Goal: Answer question/provide support: Share knowledge or assist other users

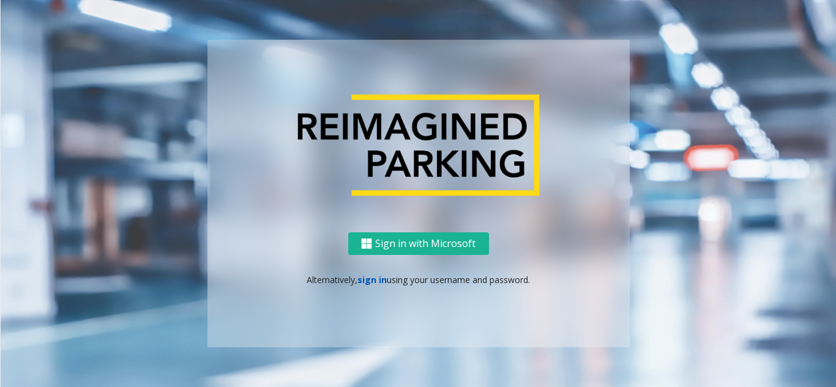
click at [371, 280] on link "sign in" at bounding box center [371, 280] width 29 height 12
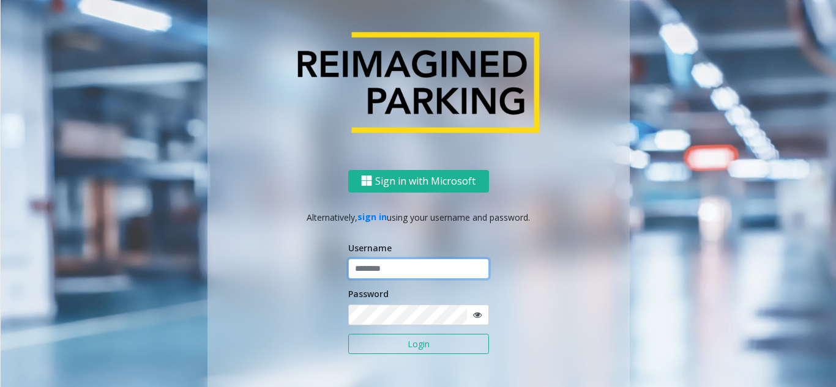
type input "**********"
click at [377, 348] on button "Login" at bounding box center [418, 344] width 141 height 21
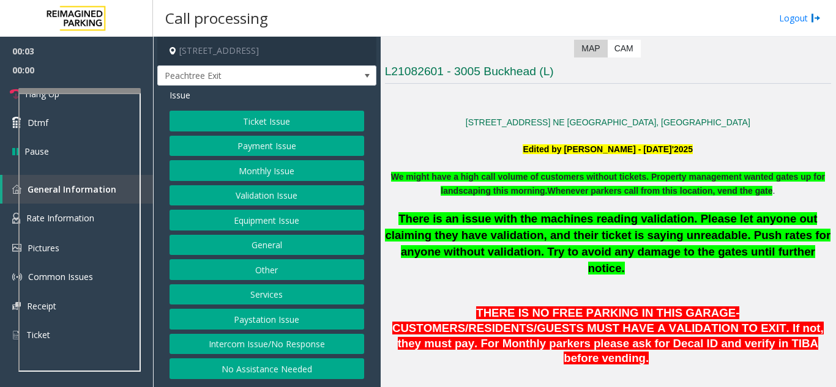
scroll to position [245, 0]
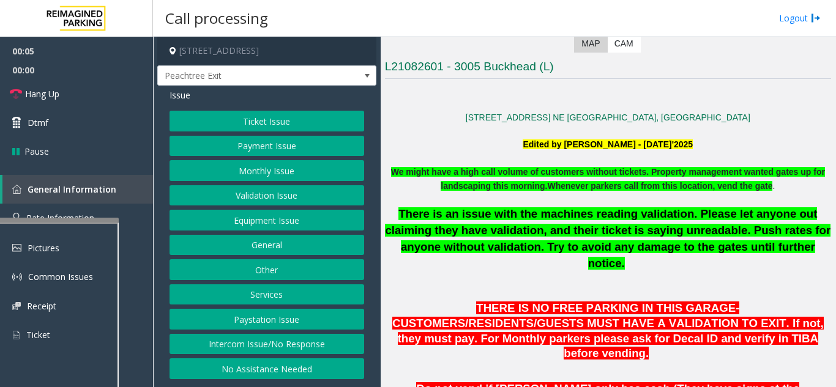
click at [58, 221] on div at bounding box center [57, 220] width 122 height 5
click at [280, 195] on button "Validation Issue" at bounding box center [267, 195] width 195 height 21
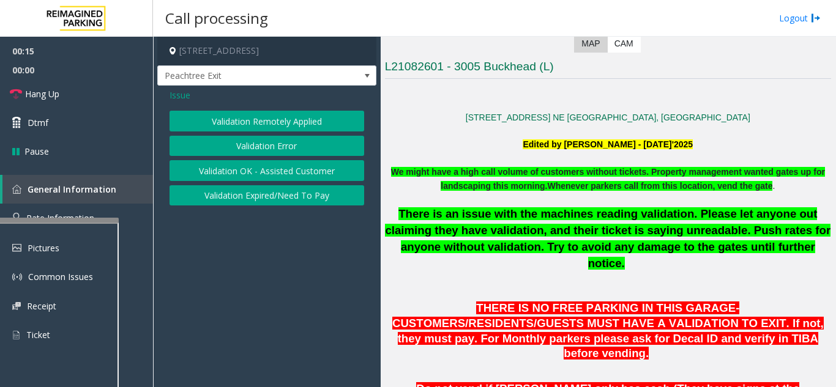
click at [278, 149] on button "Validation Error" at bounding box center [267, 146] width 195 height 21
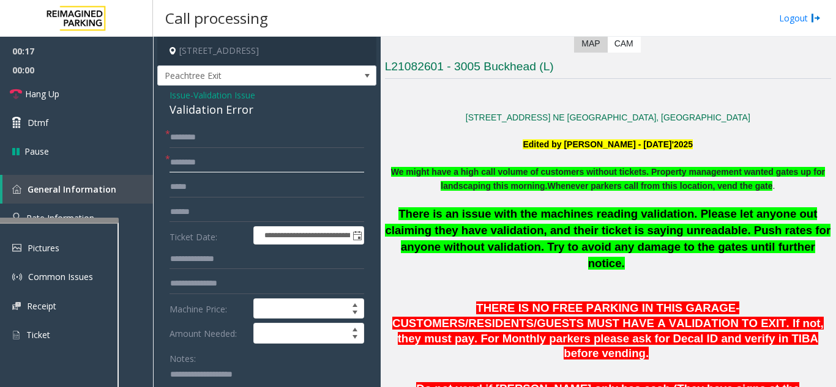
click at [230, 173] on input "text" at bounding box center [267, 162] width 195 height 21
click at [218, 148] on input "text" at bounding box center [267, 137] width 195 height 21
type input "**"
click at [236, 171] on input "text" at bounding box center [267, 162] width 195 height 21
type input "**"
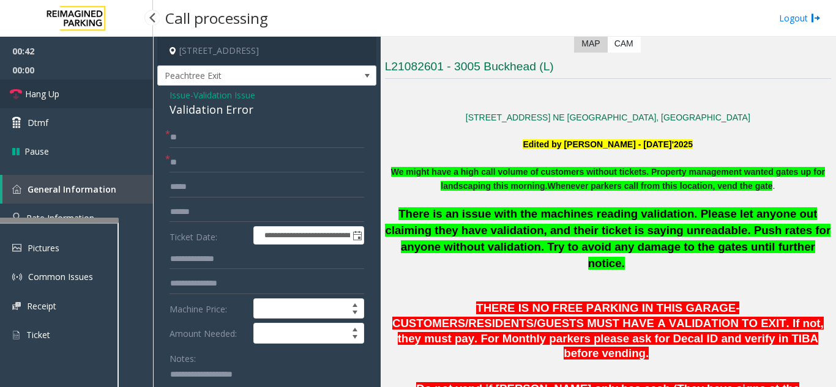
click at [97, 94] on link "Hang Up" at bounding box center [76, 94] width 153 height 29
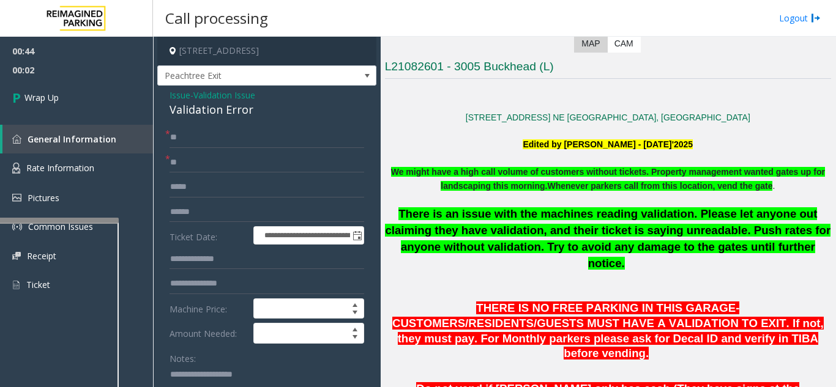
click at [203, 102] on span "Validation Issue" at bounding box center [224, 95] width 62 height 13
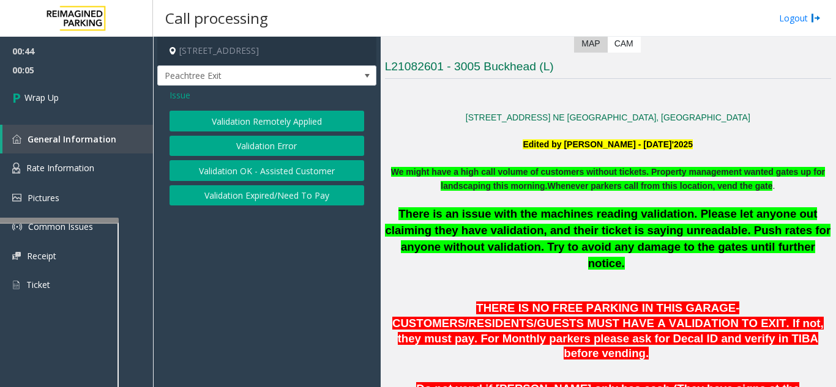
click at [176, 93] on span "Issue" at bounding box center [180, 95] width 21 height 13
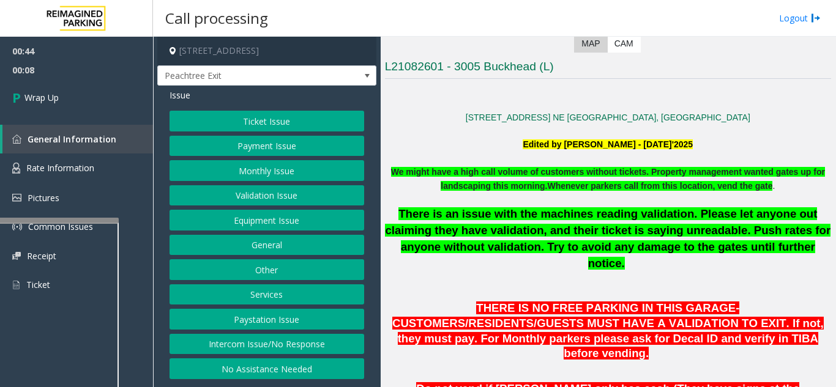
click at [269, 118] on button "Ticket Issue" at bounding box center [267, 121] width 195 height 21
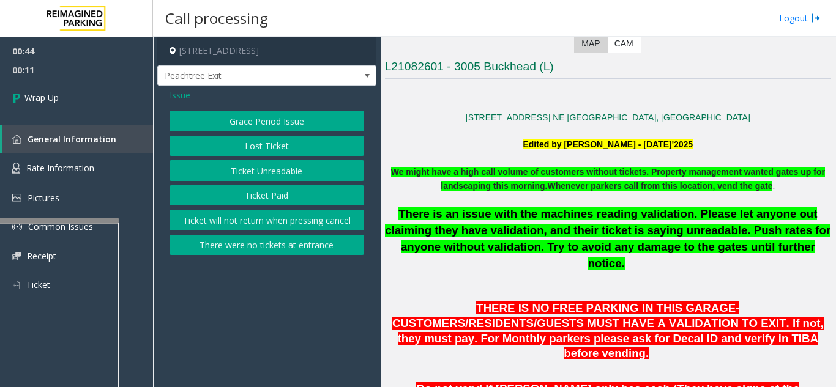
click at [185, 91] on span "Issue" at bounding box center [180, 95] width 21 height 13
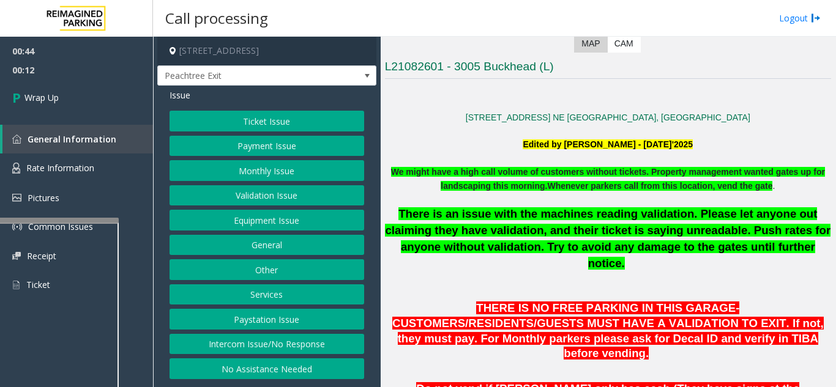
click at [269, 194] on button "Validation Issue" at bounding box center [267, 195] width 195 height 21
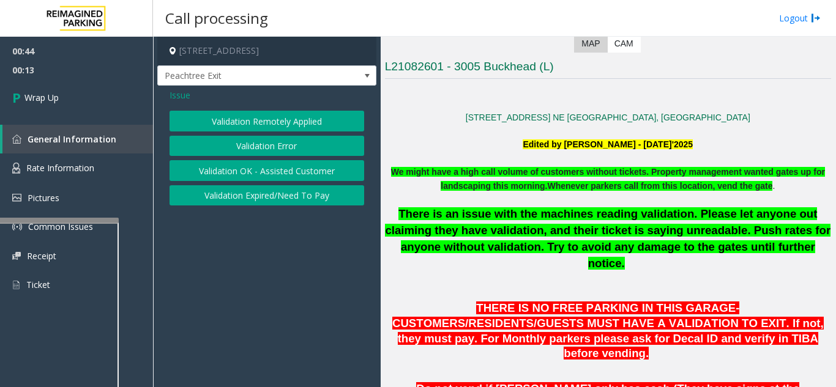
click at [258, 142] on button "Validation Error" at bounding box center [267, 146] width 195 height 21
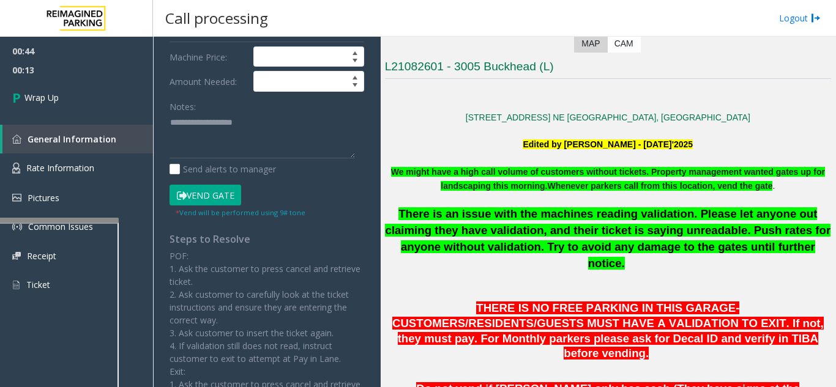
scroll to position [306, 0]
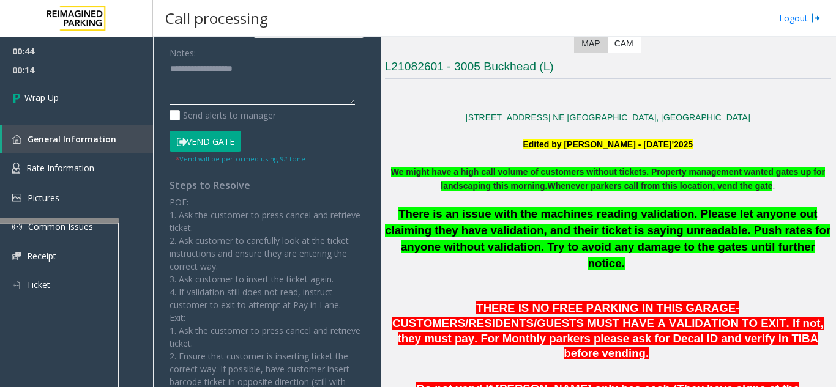
click at [208, 103] on textarea at bounding box center [262, 82] width 185 height 46
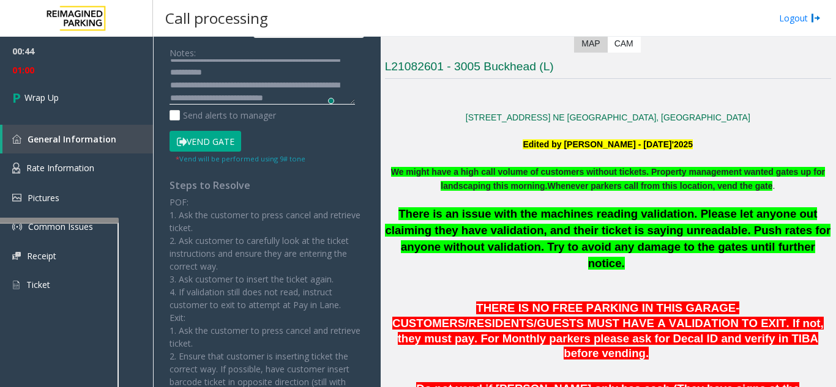
scroll to position [22, 0]
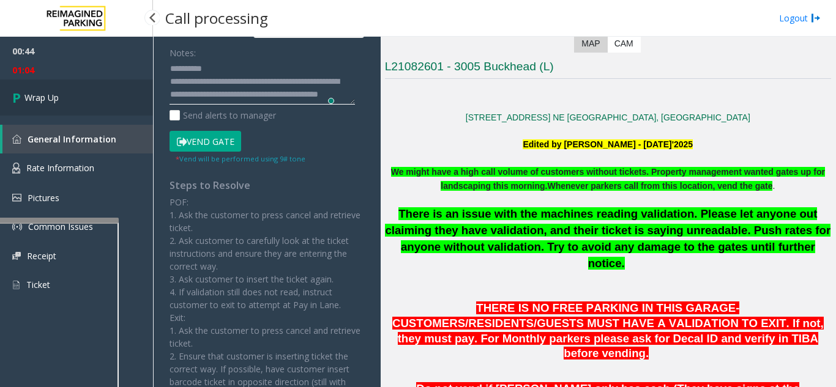
type textarea "**********"
click at [75, 105] on link "Wrap Up" at bounding box center [76, 98] width 153 height 36
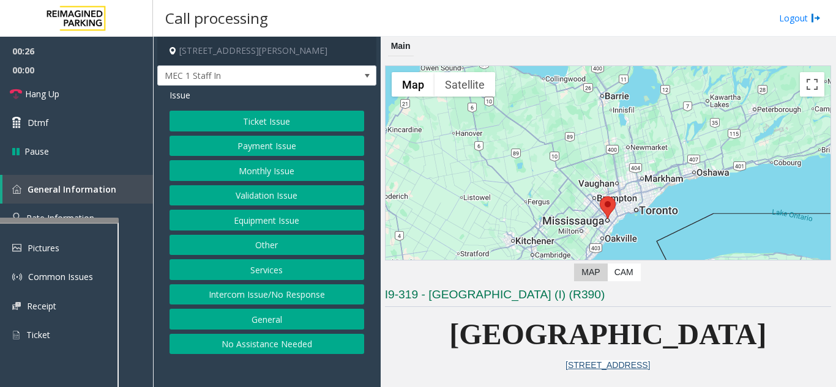
click at [260, 172] on button "Monthly Issue" at bounding box center [267, 170] width 195 height 21
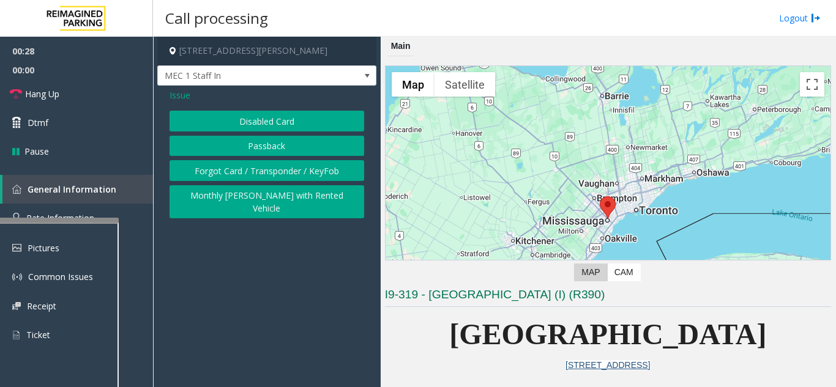
click at [265, 126] on button "Disabled Card" at bounding box center [267, 121] width 195 height 21
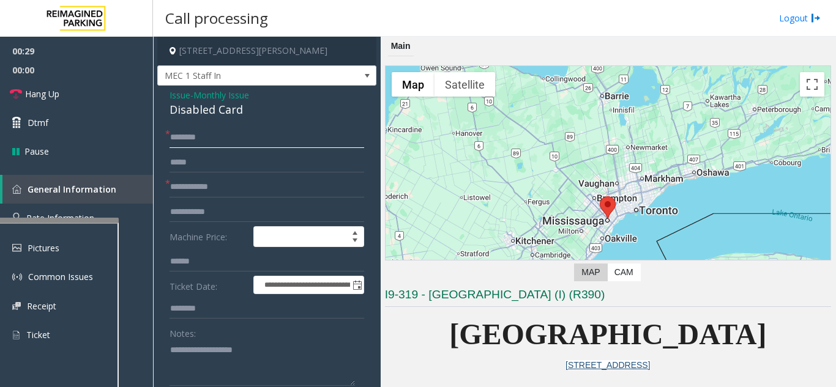
click at [228, 144] on input "text" at bounding box center [267, 137] width 195 height 21
click at [203, 193] on input "text" at bounding box center [267, 187] width 195 height 21
click at [217, 184] on input "text" at bounding box center [267, 187] width 195 height 21
click at [201, 137] on input "**********" at bounding box center [267, 137] width 195 height 21
type input "**********"
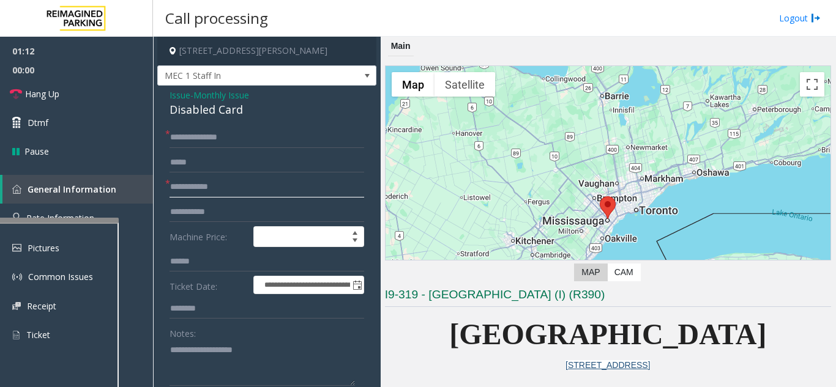
click at [226, 185] on input "text" at bounding box center [267, 187] width 195 height 21
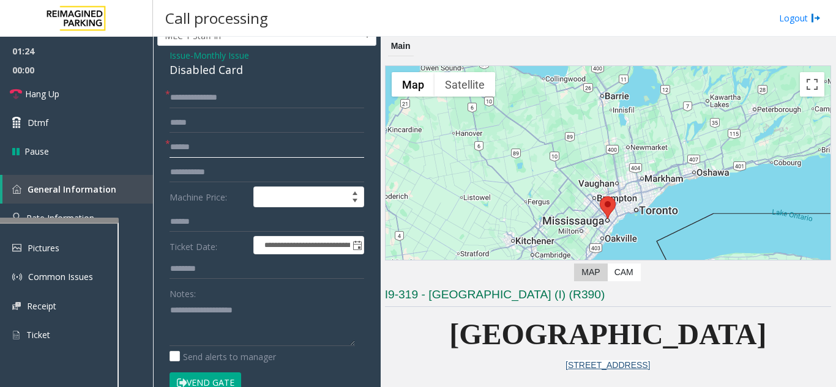
scroll to position [61, 0]
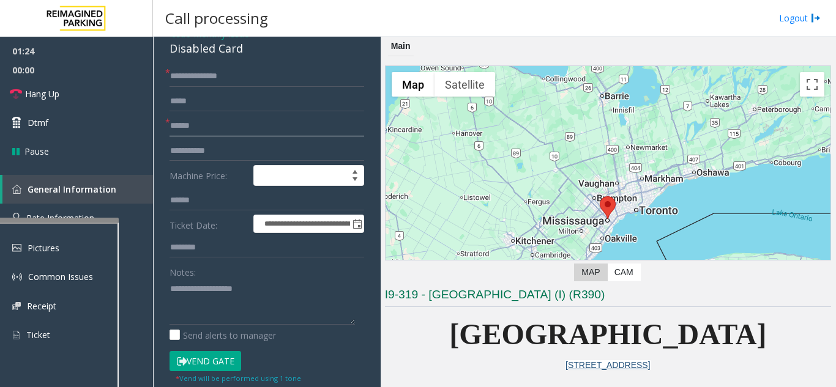
type input "*****"
drag, startPoint x: 200, startPoint y: 299, endPoint x: 180, endPoint y: 294, distance: 20.2
click at [190, 296] on textarea at bounding box center [262, 302] width 185 height 46
click at [211, 361] on button "Vend Gate" at bounding box center [206, 361] width 72 height 21
drag, startPoint x: 243, startPoint y: 282, endPoint x: 250, endPoint y: 283, distance: 6.8
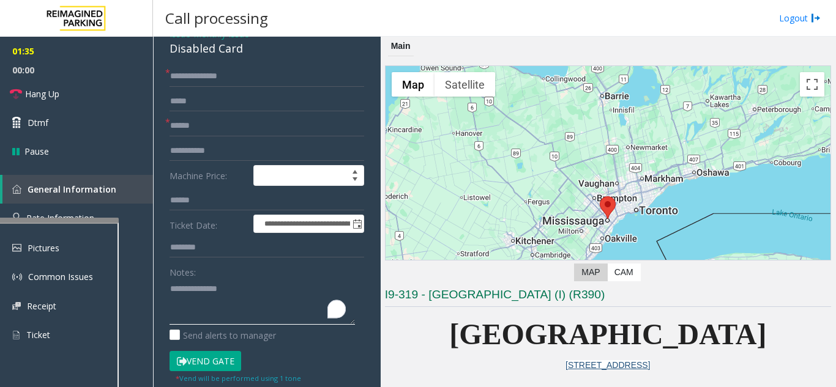
click at [247, 283] on textarea "To enrich screen reader interactions, please activate Accessibility in Grammarl…" at bounding box center [262, 302] width 185 height 46
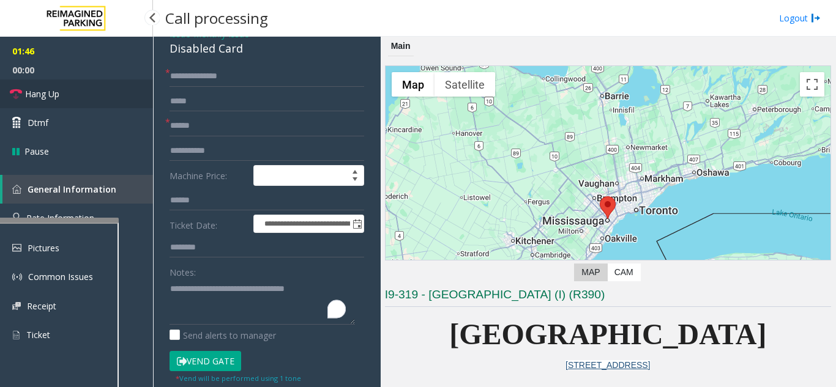
click at [84, 90] on link "Hang Up" at bounding box center [76, 94] width 153 height 29
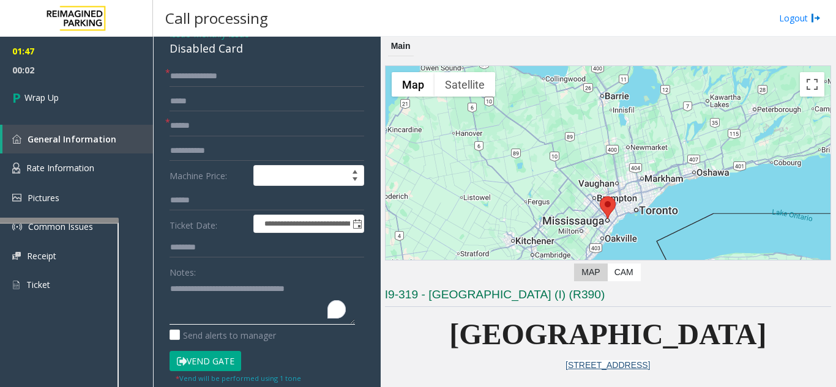
click at [219, 314] on textarea "To enrich screen reader interactions, please activate Accessibility in Grammarl…" at bounding box center [262, 302] width 185 height 46
click at [325, 294] on textarea "To enrich screen reader interactions, please activate Accessibility in Grammarl…" at bounding box center [262, 302] width 185 height 46
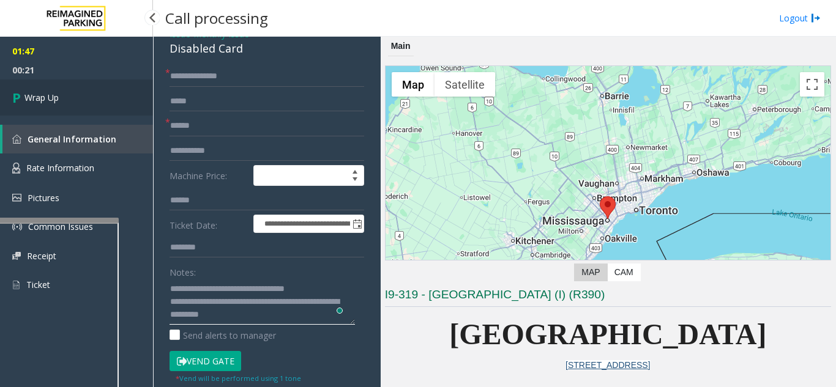
type textarea "**********"
click at [64, 105] on link "Wrap Up" at bounding box center [76, 98] width 153 height 36
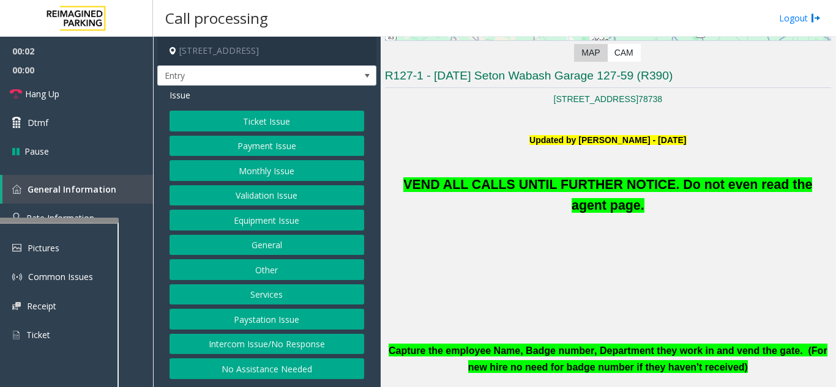
scroll to position [245, 0]
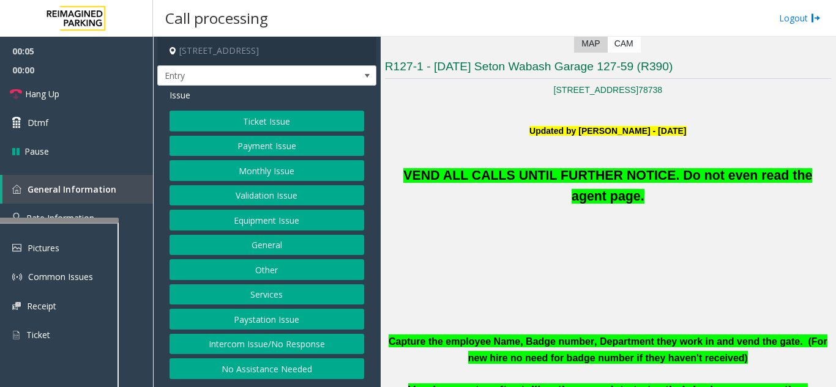
click at [269, 165] on button "Monthly Issue" at bounding box center [267, 170] width 195 height 21
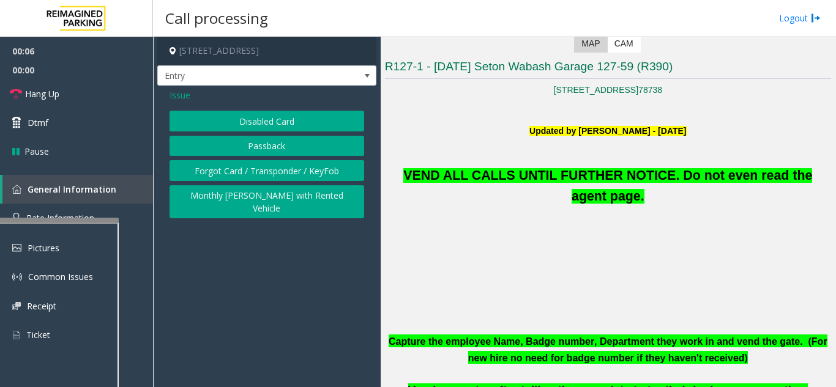
click at [272, 122] on button "Disabled Card" at bounding box center [267, 121] width 195 height 21
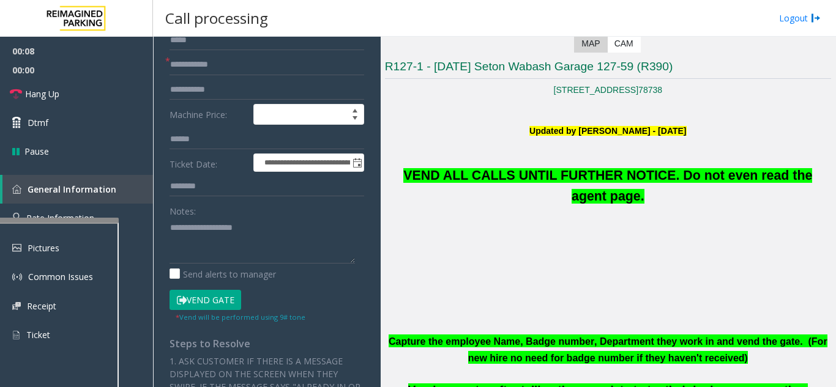
click at [212, 297] on button "Vend Gate" at bounding box center [206, 300] width 72 height 21
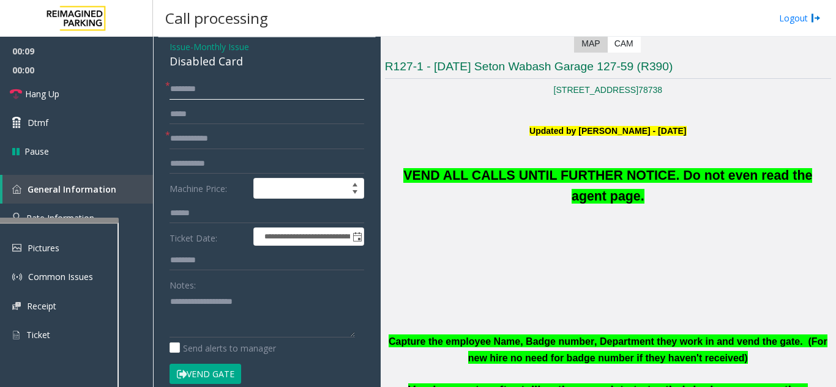
scroll to position [0, 0]
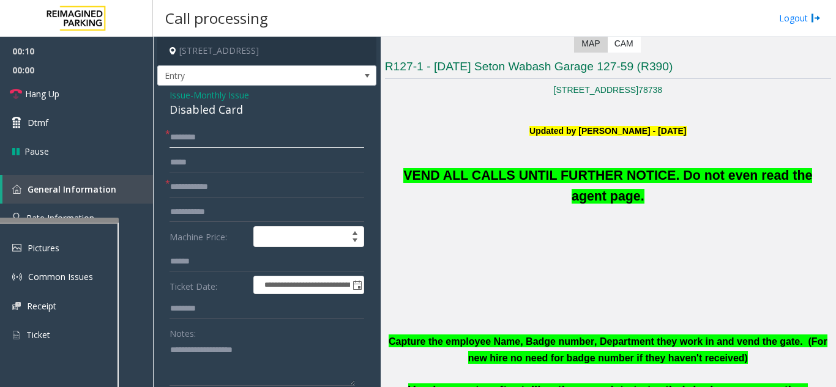
click at [201, 140] on input "text" at bounding box center [267, 137] width 195 height 21
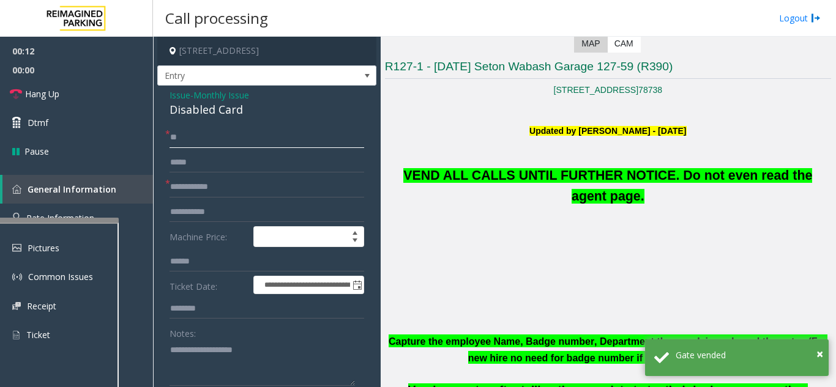
type input "**"
click at [195, 190] on input "text" at bounding box center [267, 187] width 195 height 21
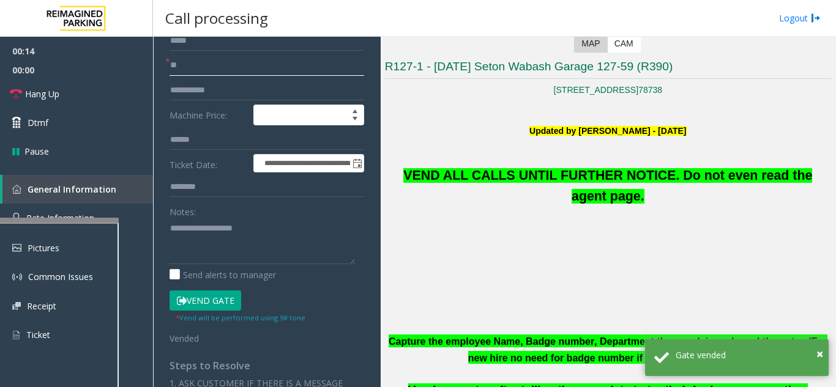
scroll to position [122, 0]
type input "**"
click at [200, 239] on textarea at bounding box center [262, 241] width 185 height 46
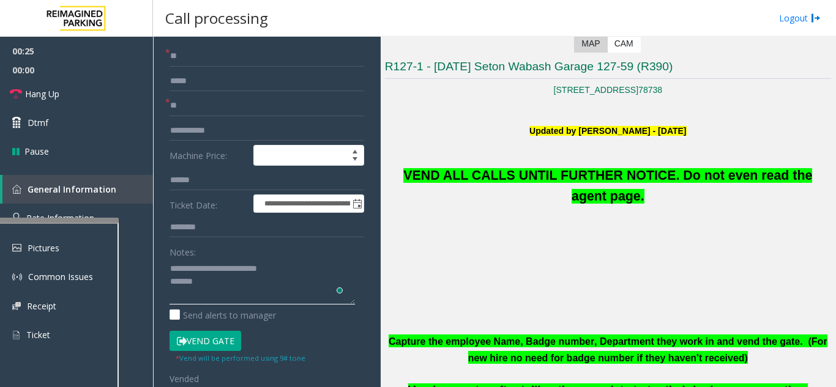
scroll to position [61, 0]
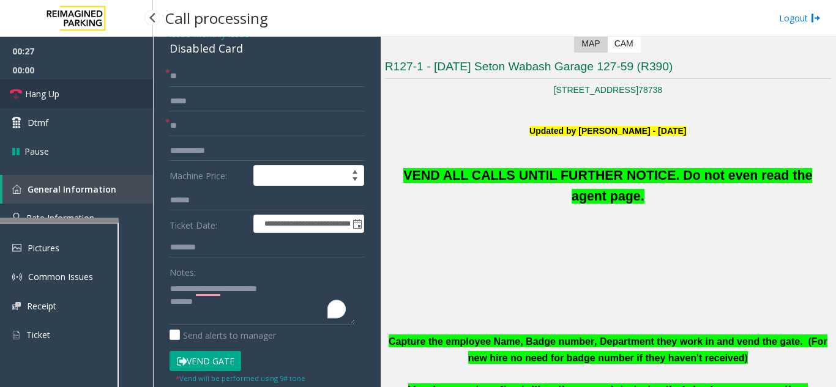
click at [68, 101] on link "Hang Up" at bounding box center [76, 94] width 153 height 29
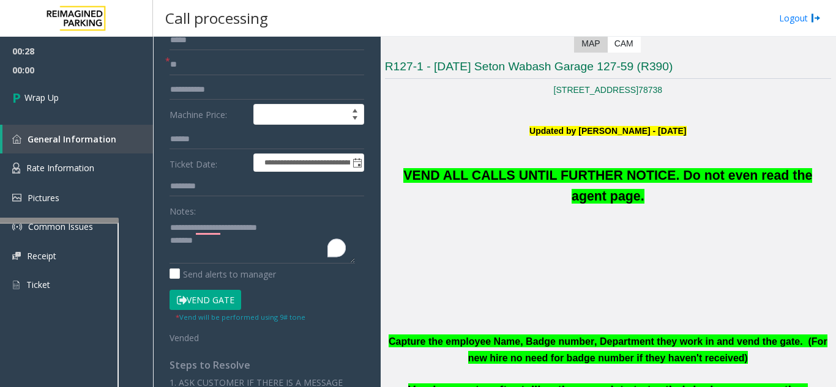
click at [461, 176] on span "VEND ALL CALLS UNTIL FURTHER NOTICE. Do not even read the agent page." at bounding box center [607, 186] width 409 height 36
click at [229, 247] on textarea "To enrich screen reader interactions, please activate Accessibility in Grammarl…" at bounding box center [262, 241] width 185 height 46
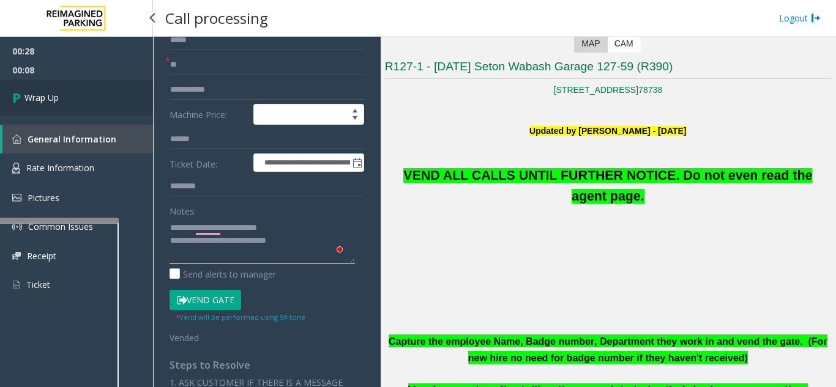
type textarea "**********"
click at [80, 94] on link "Wrap Up" at bounding box center [76, 98] width 153 height 36
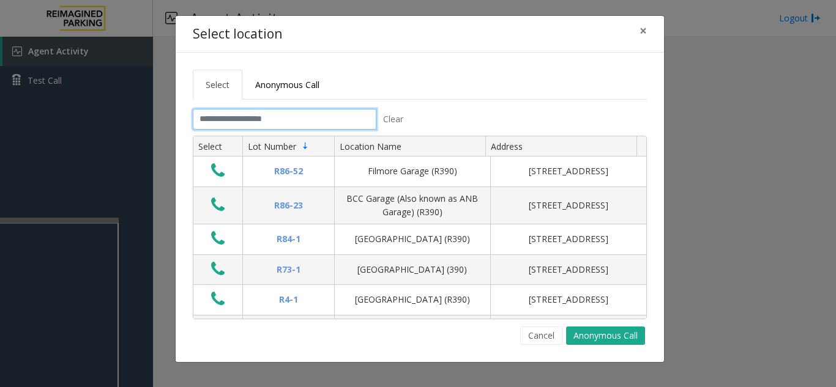
click at [245, 128] on input "text" at bounding box center [285, 119] width 184 height 21
click at [247, 128] on input "text" at bounding box center [285, 119] width 184 height 21
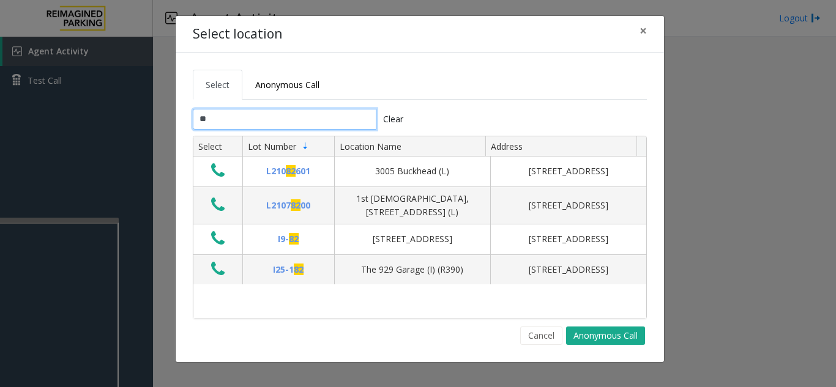
type input "*"
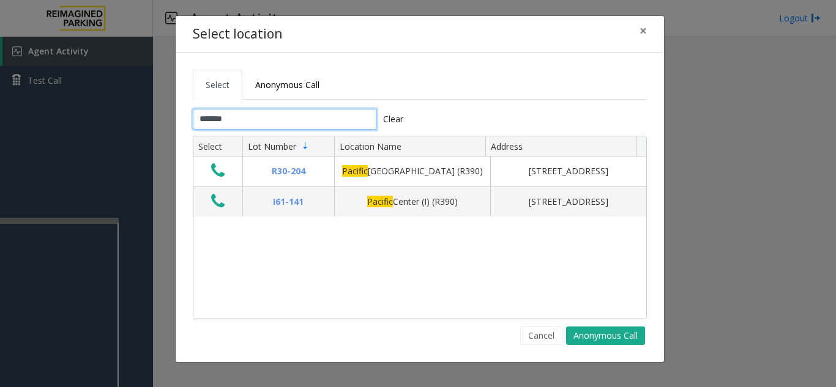
drag, startPoint x: 239, startPoint y: 117, endPoint x: 143, endPoint y: 127, distance: 97.3
click at [143, 127] on div "Select location × Select Anonymous Call ******* Clear Select Lot Number Locatio…" at bounding box center [418, 193] width 836 height 387
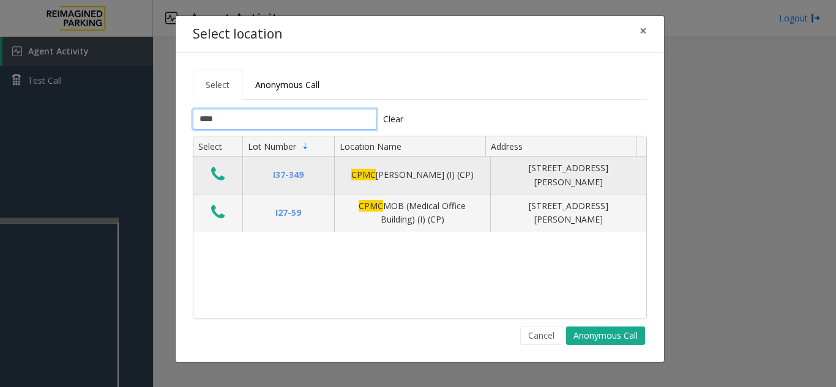
type input "****"
click at [220, 173] on icon "Data table" at bounding box center [217, 174] width 13 height 17
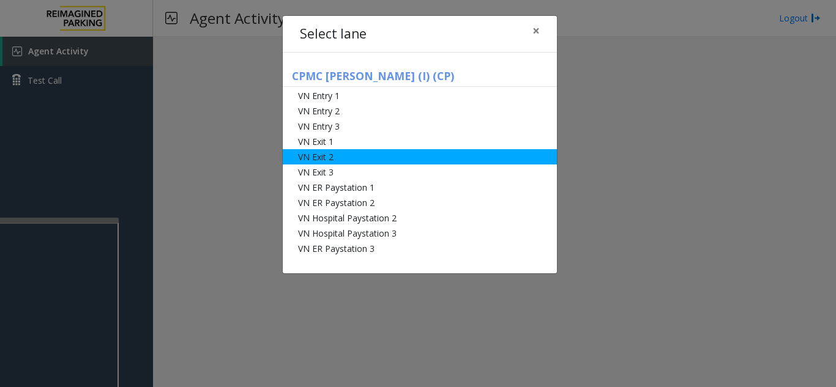
click at [343, 151] on li "VN Exit 2" at bounding box center [420, 156] width 274 height 15
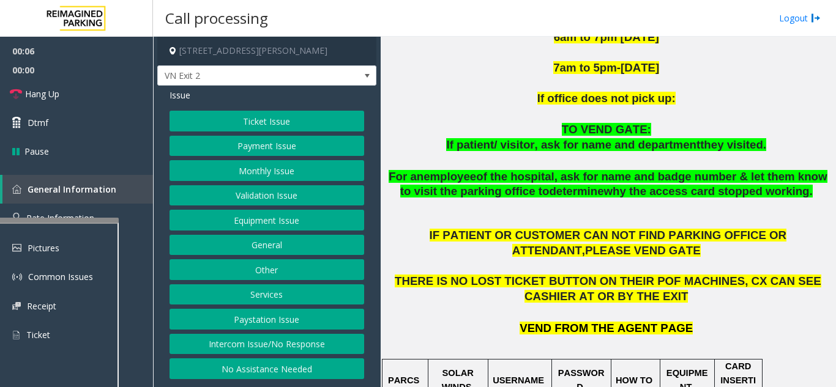
scroll to position [612, 0]
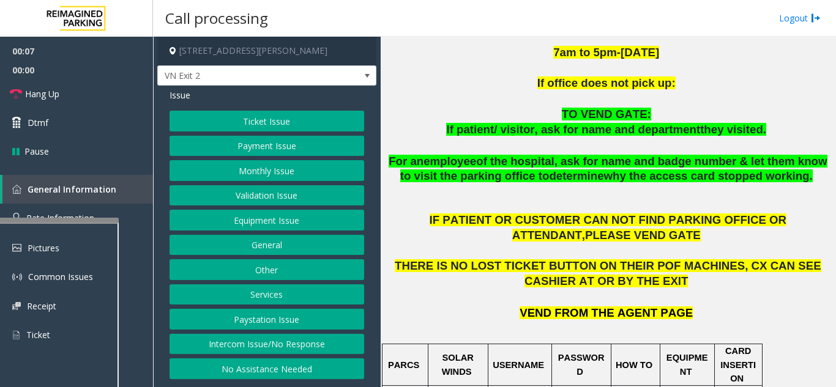
click at [274, 148] on button "Payment Issue" at bounding box center [267, 146] width 195 height 21
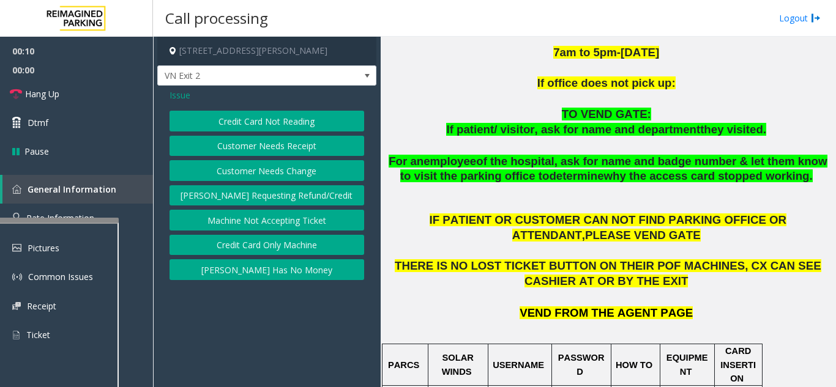
click at [280, 127] on button "Credit Card Not Reading" at bounding box center [267, 121] width 195 height 21
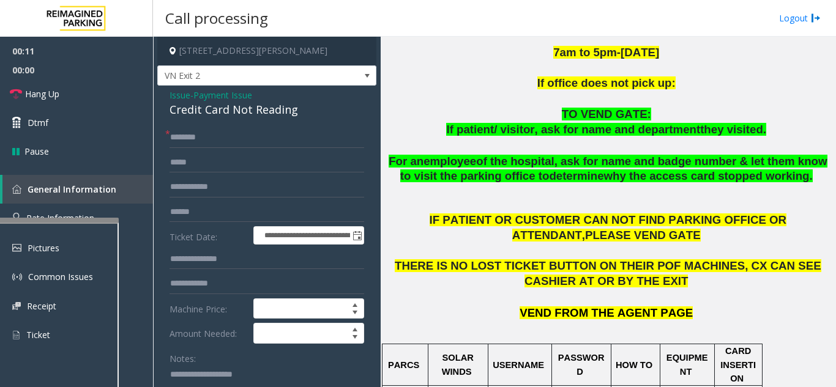
click at [238, 113] on div "Credit Card Not Reading" at bounding box center [267, 110] width 195 height 17
copy div "Credit Card Not Reading"
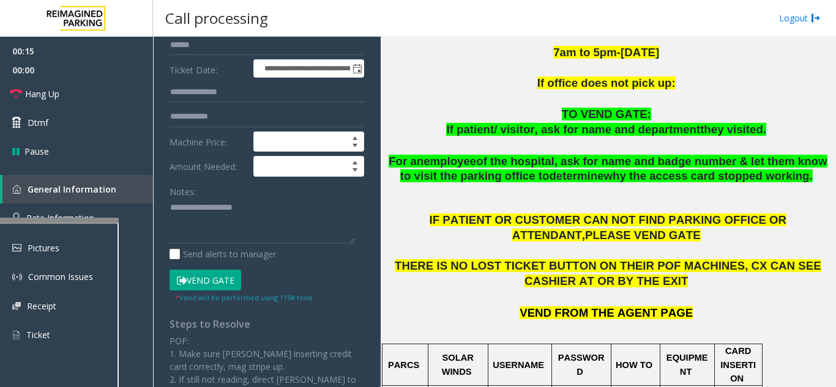
scroll to position [184, 0]
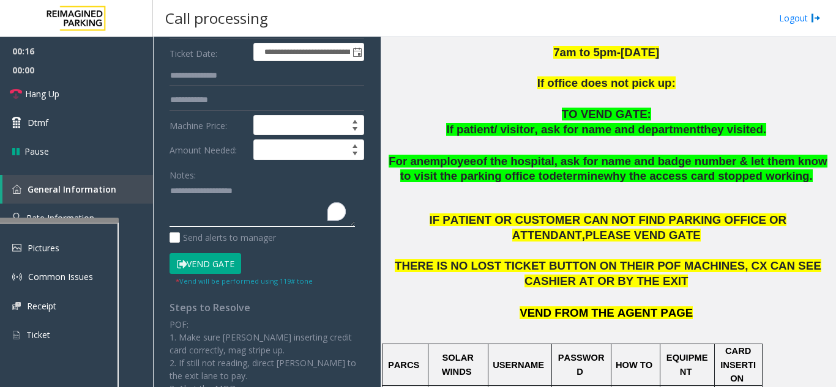
click at [203, 219] on textarea "To enrich screen reader interactions, please activate Accessibility in Grammarl…" at bounding box center [262, 205] width 185 height 46
paste textarea "**********"
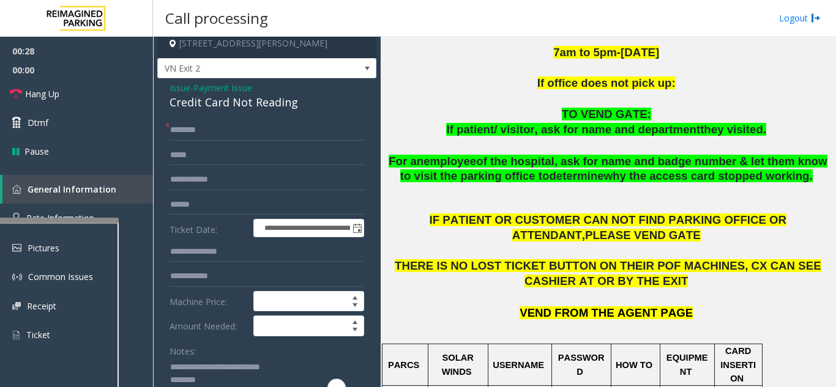
scroll to position [0, 0]
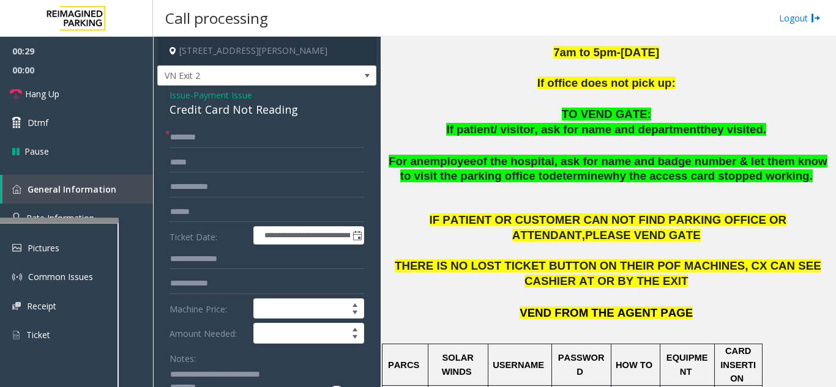
type textarea "**********"
click at [195, 145] on input "text" at bounding box center [267, 137] width 195 height 21
drag, startPoint x: 208, startPoint y: 138, endPoint x: 168, endPoint y: 143, distance: 40.1
click at [192, 135] on input "**********" at bounding box center [267, 137] width 195 height 21
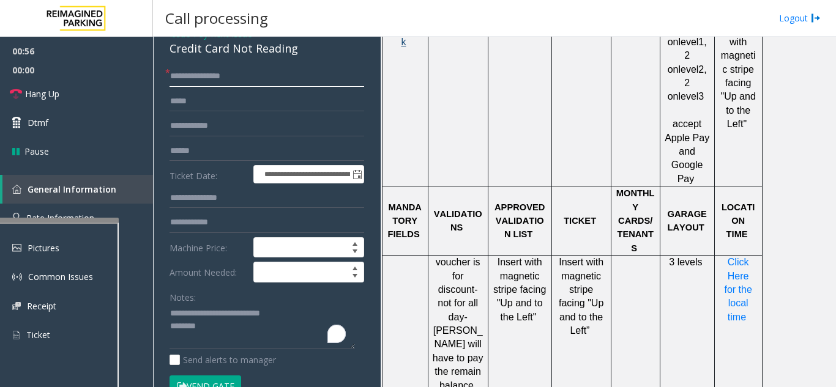
scroll to position [979, 0]
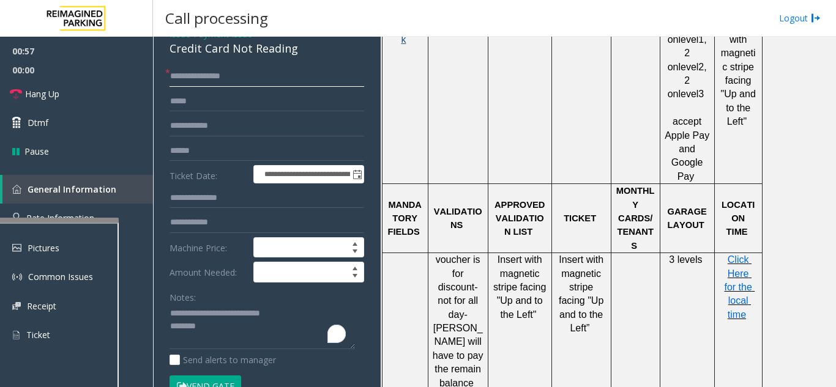
type input "**********"
click at [743, 255] on span "Click Here for the local time" at bounding box center [739, 287] width 31 height 65
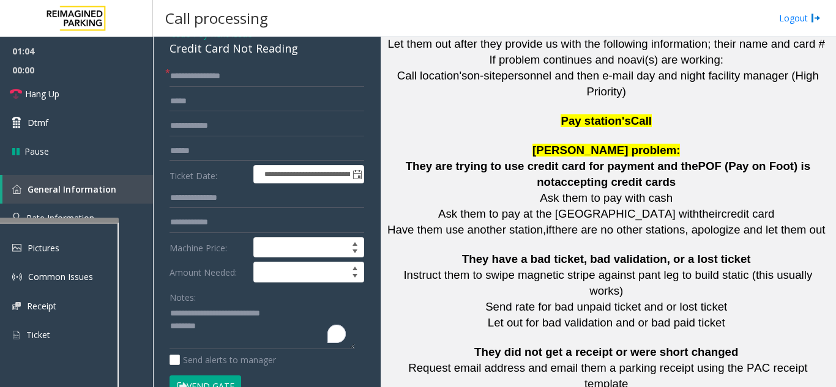
scroll to position [2449, 0]
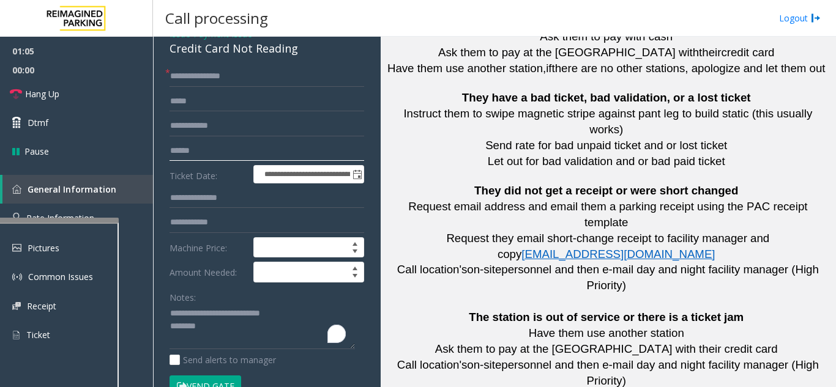
click at [203, 155] on input "text" at bounding box center [267, 151] width 195 height 21
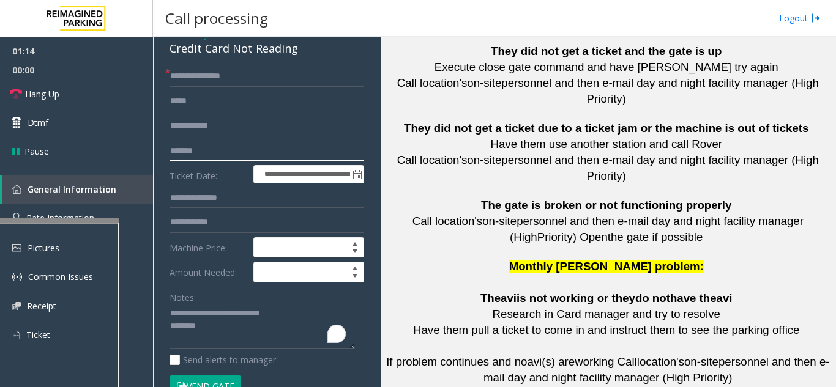
scroll to position [2984, 0]
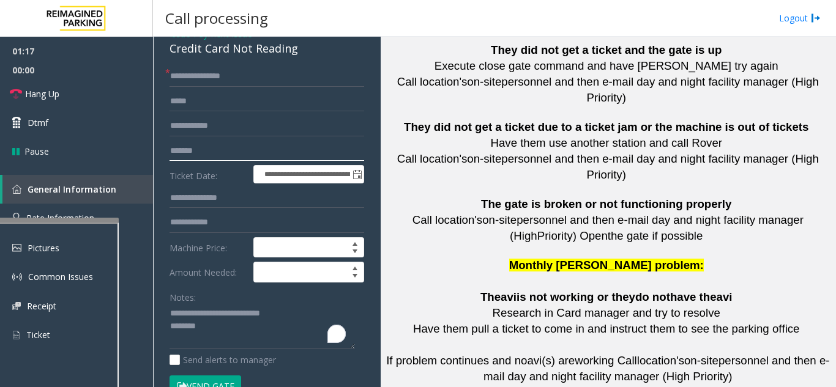
type input "*******"
drag, startPoint x: 559, startPoint y: 198, endPoint x: 515, endPoint y: 196, distance: 44.1
drag, startPoint x: 562, startPoint y: 200, endPoint x: 499, endPoint y: 200, distance: 62.4
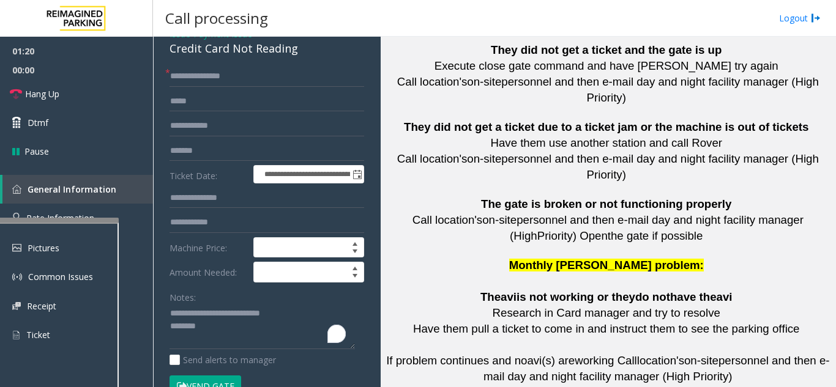
copy button "[PHONE_NUMBER]"
click at [214, 344] on textarea "To enrich screen reader interactions, please activate Accessibility in Grammarl…" at bounding box center [262, 327] width 185 height 46
click at [281, 327] on textarea "To enrich screen reader interactions, please activate Accessibility in Grammarl…" at bounding box center [262, 327] width 185 height 46
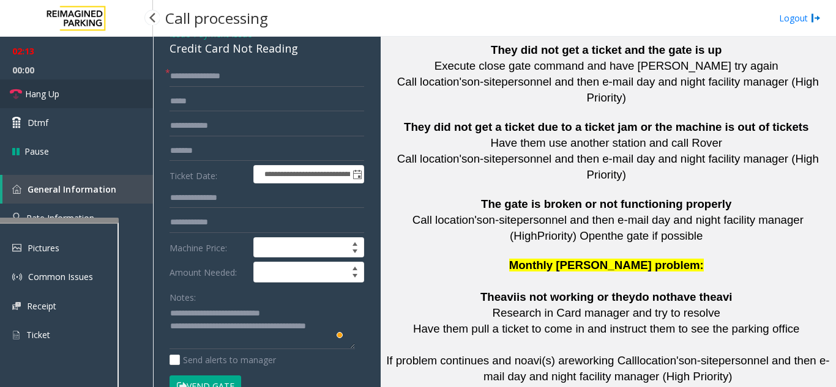
click at [40, 89] on span "Hang Up" at bounding box center [42, 94] width 34 height 13
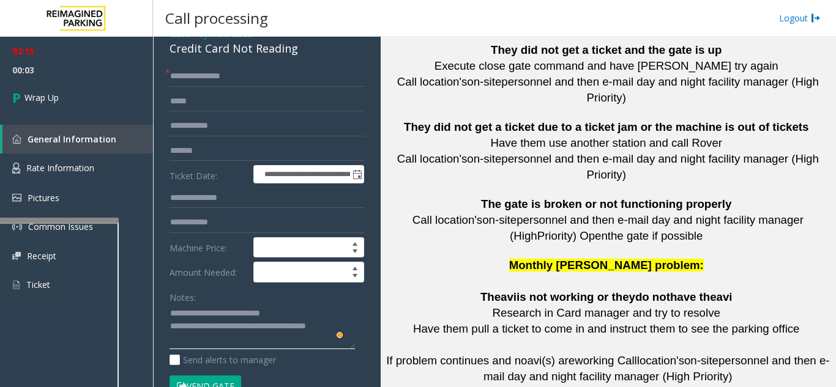
click at [353, 326] on textarea "To enrich screen reader interactions, please activate Accessibility in Grammarl…" at bounding box center [262, 327] width 185 height 46
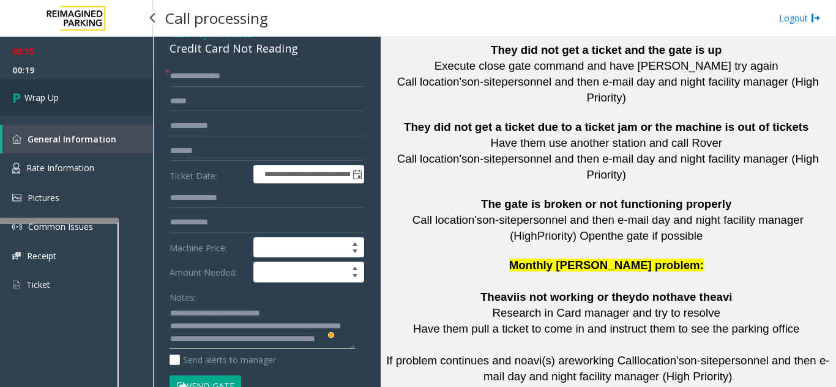
type textarea "**********"
click at [72, 103] on link "Wrap Up" at bounding box center [76, 98] width 153 height 36
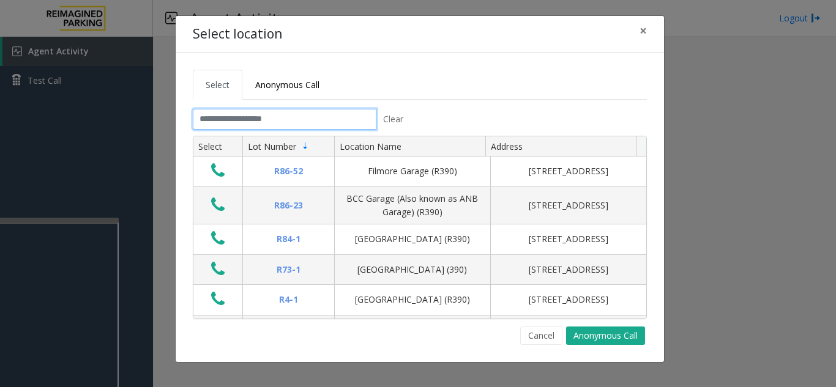
click at [291, 124] on input "text" at bounding box center [285, 119] width 184 height 21
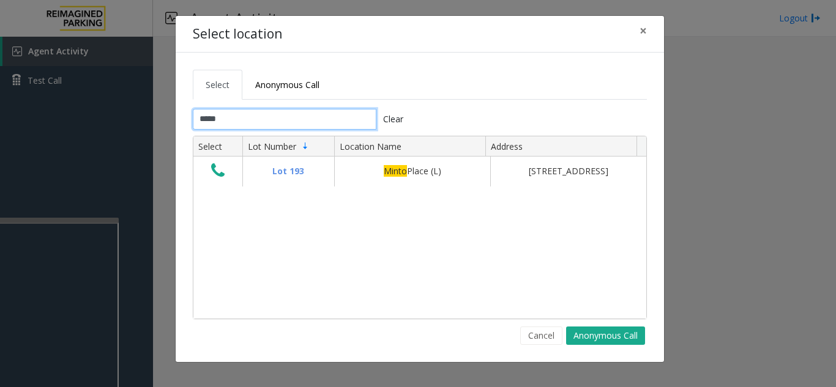
type input "*****"
click at [646, 34] on span "×" at bounding box center [643, 30] width 7 height 17
